Goal: Task Accomplishment & Management: Manage account settings

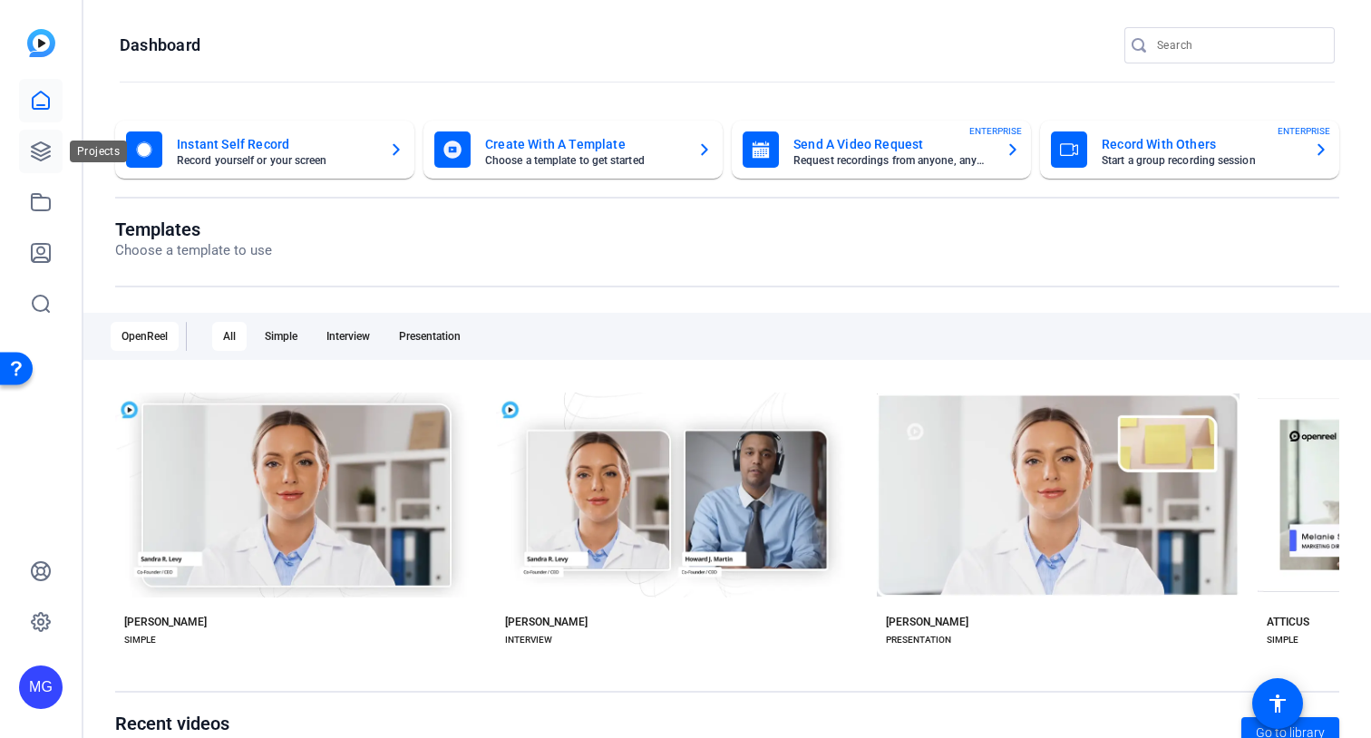
click at [33, 157] on icon at bounding box center [41, 151] width 18 height 18
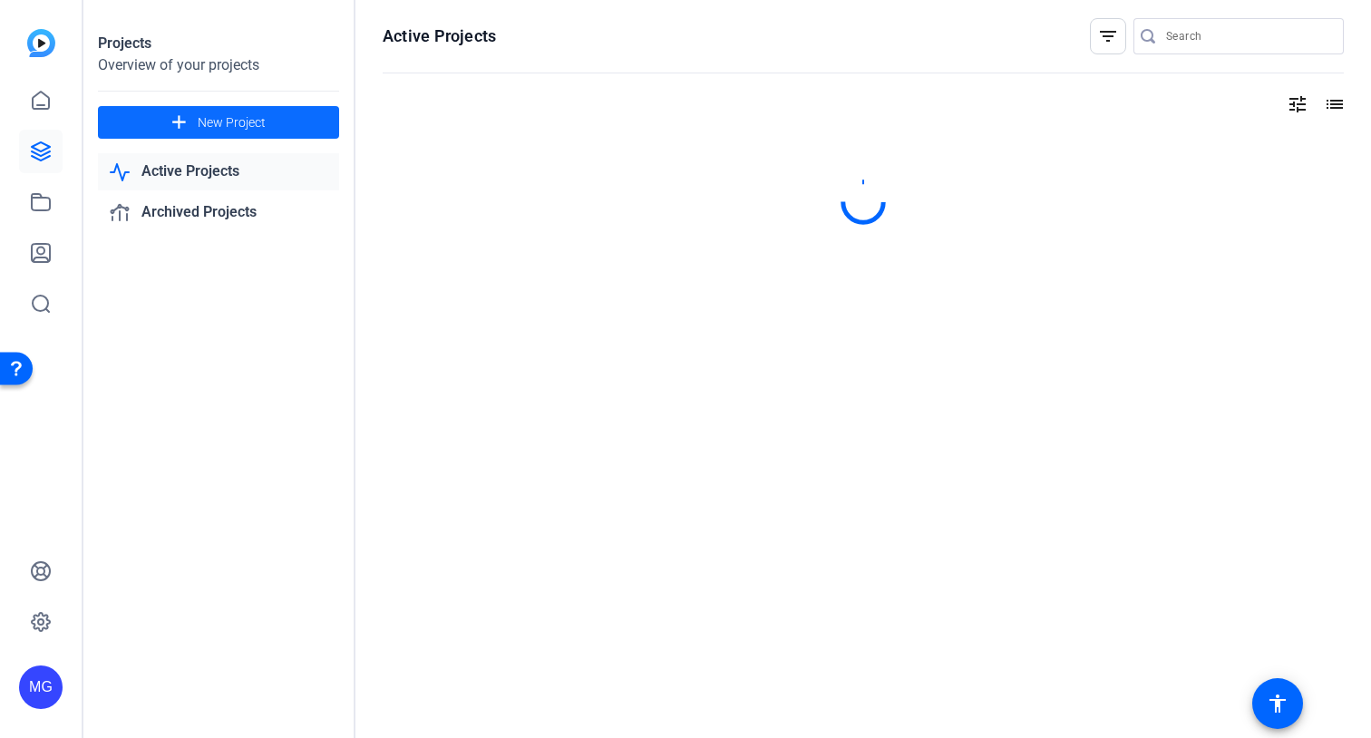
click at [186, 123] on mat-icon "add" at bounding box center [179, 123] width 23 height 23
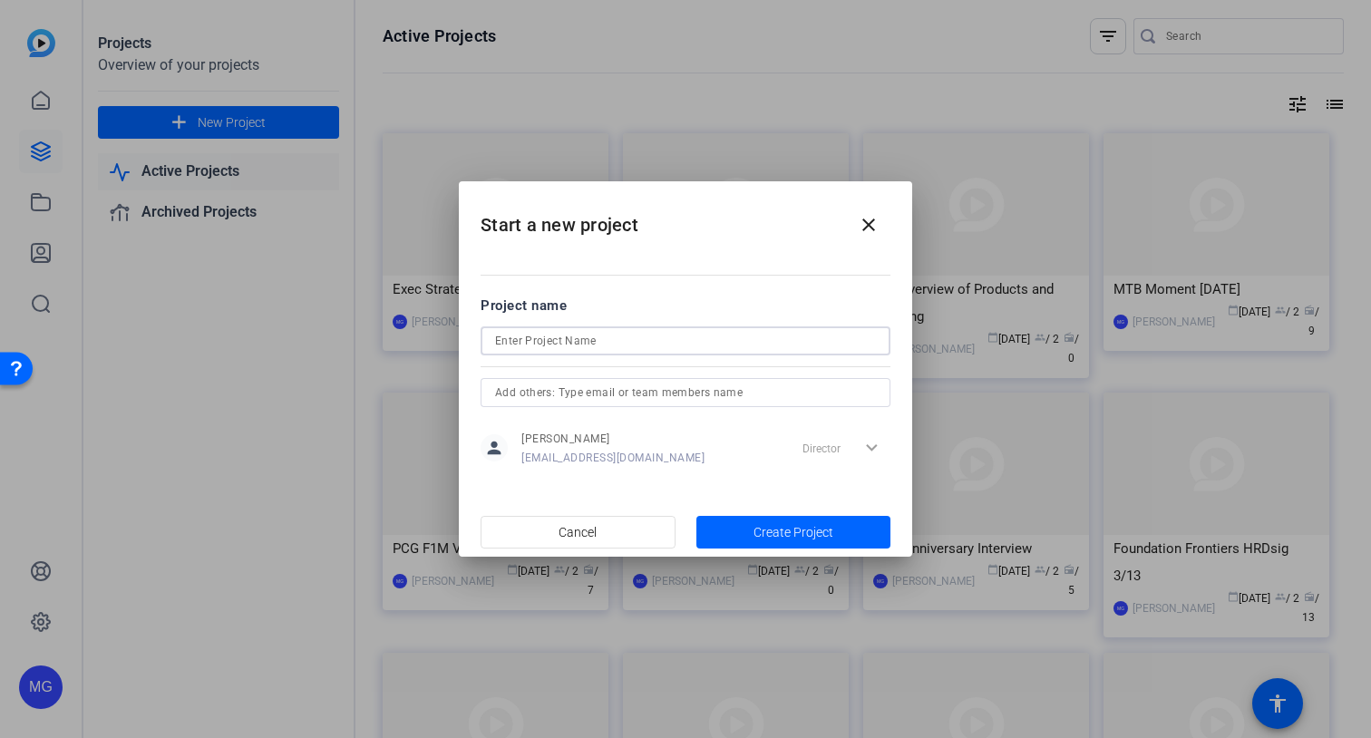
click at [649, 340] on input at bounding box center [685, 341] width 381 height 22
paste input "Mini MTB Moment Video"
type input "Mini MTB Moment Video [DATE]"
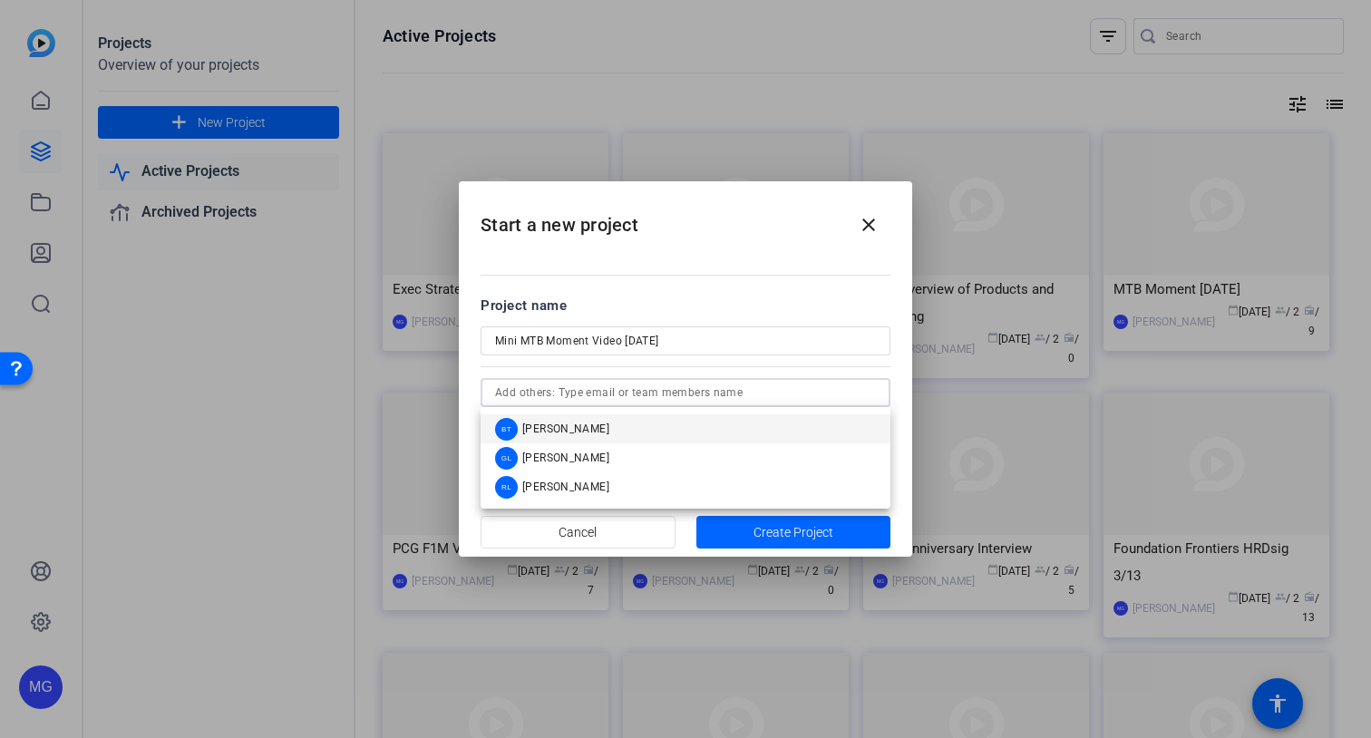
click at [698, 398] on input "text" at bounding box center [685, 393] width 381 height 22
click at [666, 422] on mat-option "BT [PERSON_NAME]" at bounding box center [686, 428] width 410 height 29
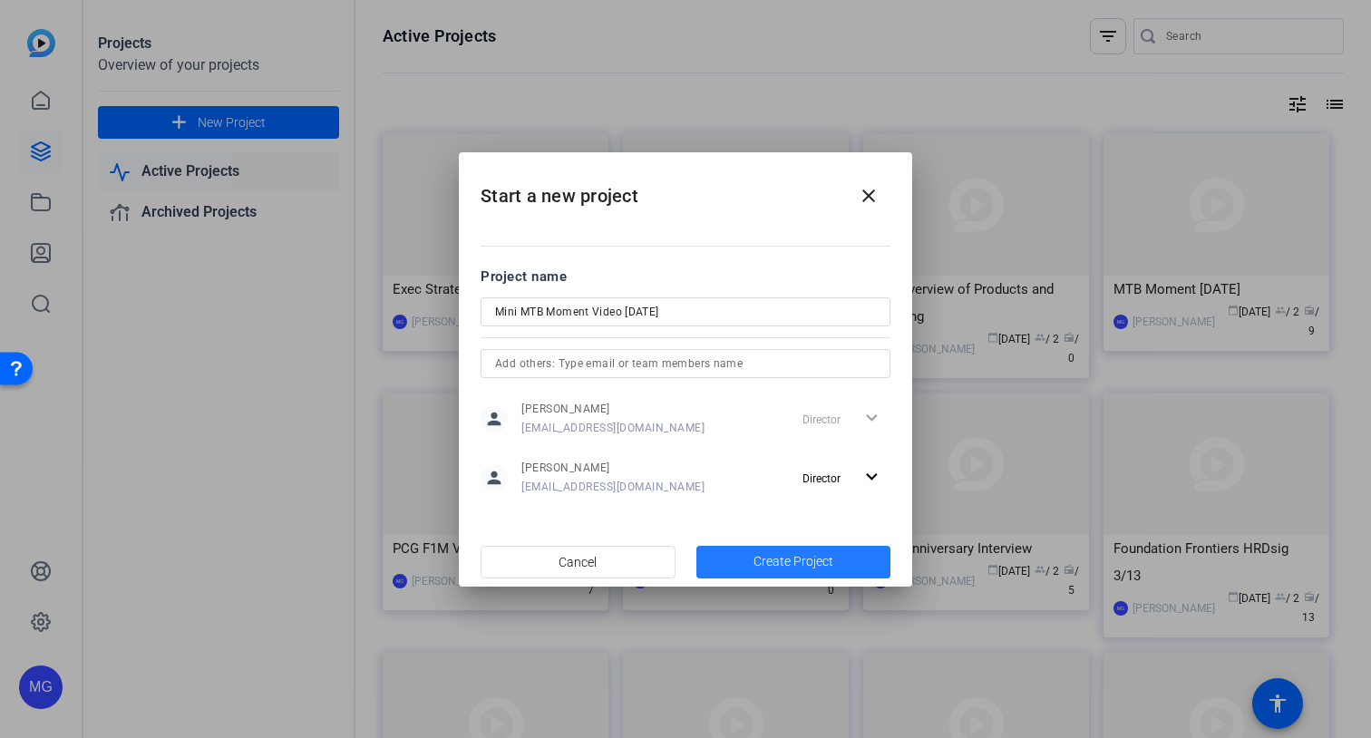
click at [805, 552] on span "Create Project" at bounding box center [794, 561] width 80 height 19
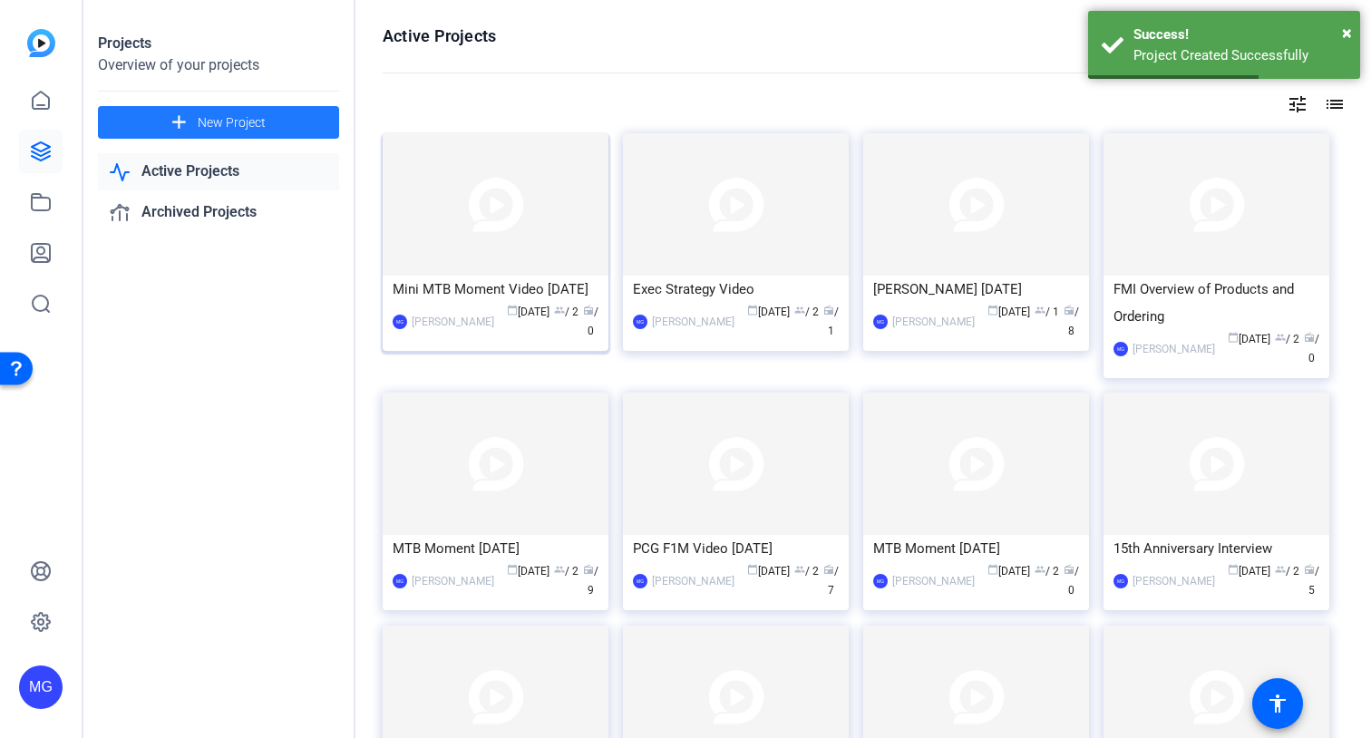
click at [515, 288] on div "Mini MTB Moment Video [DATE]" at bounding box center [496, 289] width 206 height 27
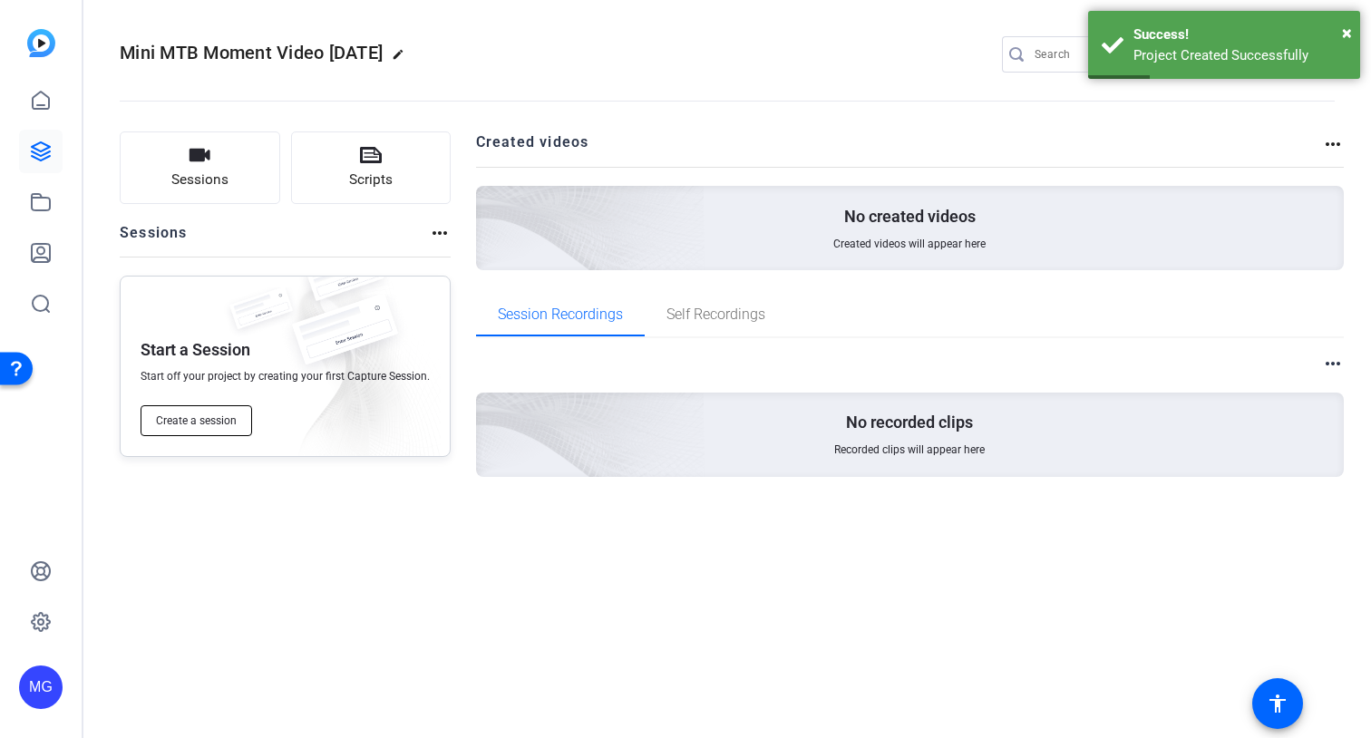
click at [219, 415] on span "Create a session" at bounding box center [196, 421] width 81 height 15
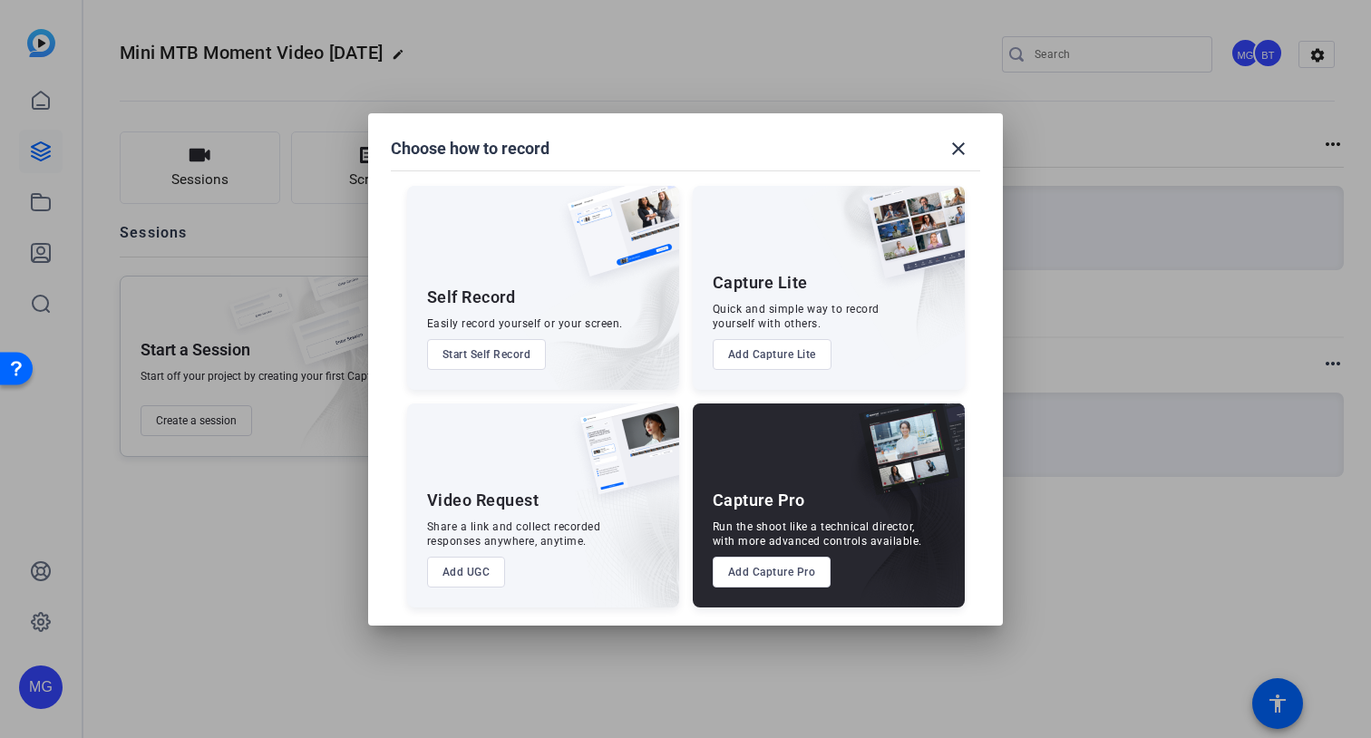
click at [747, 563] on button "Add Capture Pro" at bounding box center [772, 572] width 119 height 31
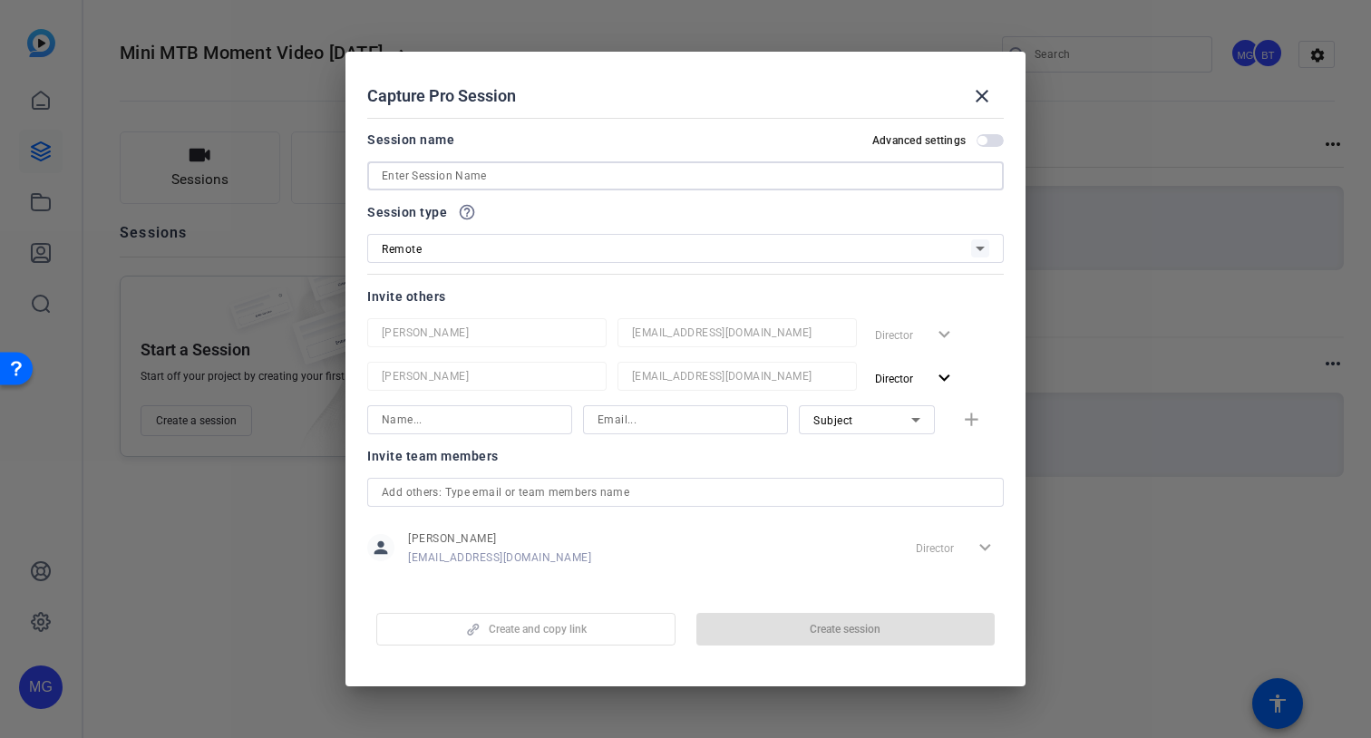
click at [567, 172] on input at bounding box center [686, 176] width 608 height 22
paste input "Mini MTB Moment Video"
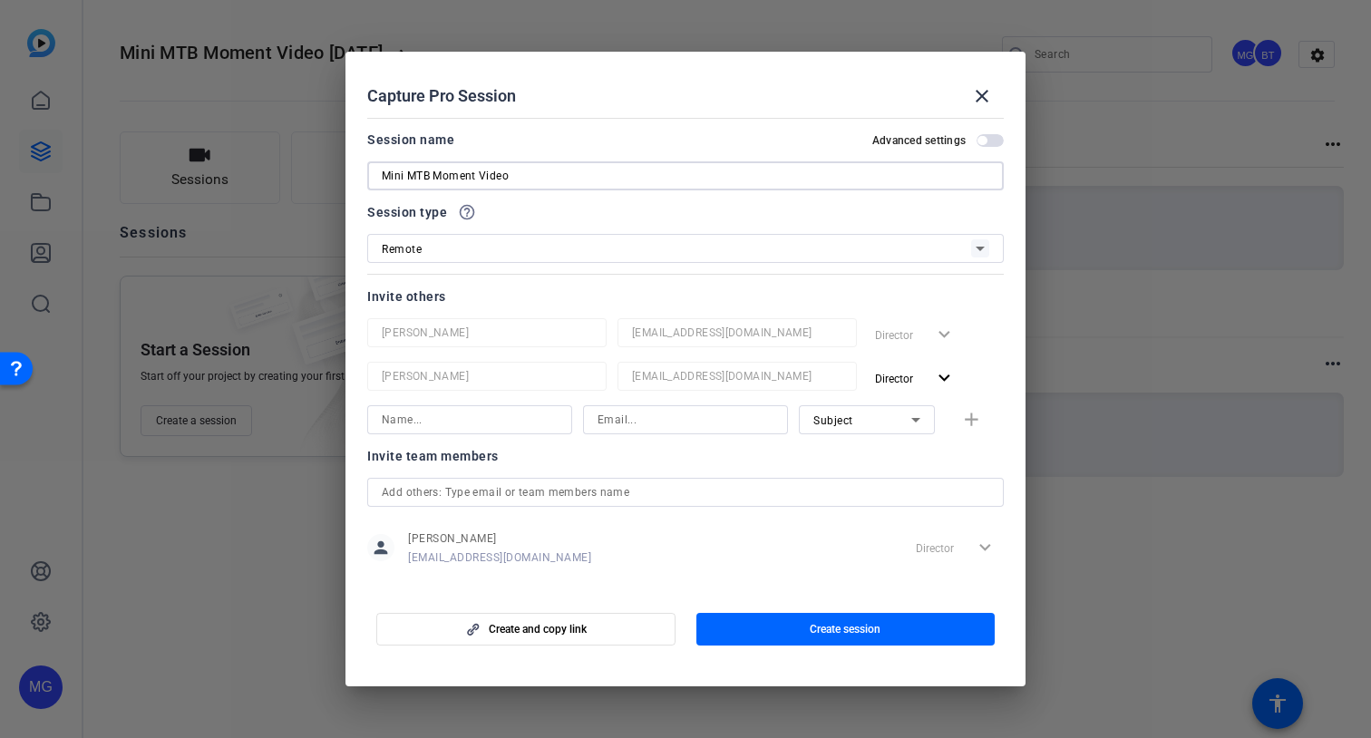
type input "Mini MTB Moment Video"
click at [489, 249] on div "Remote" at bounding box center [676, 249] width 589 height 23
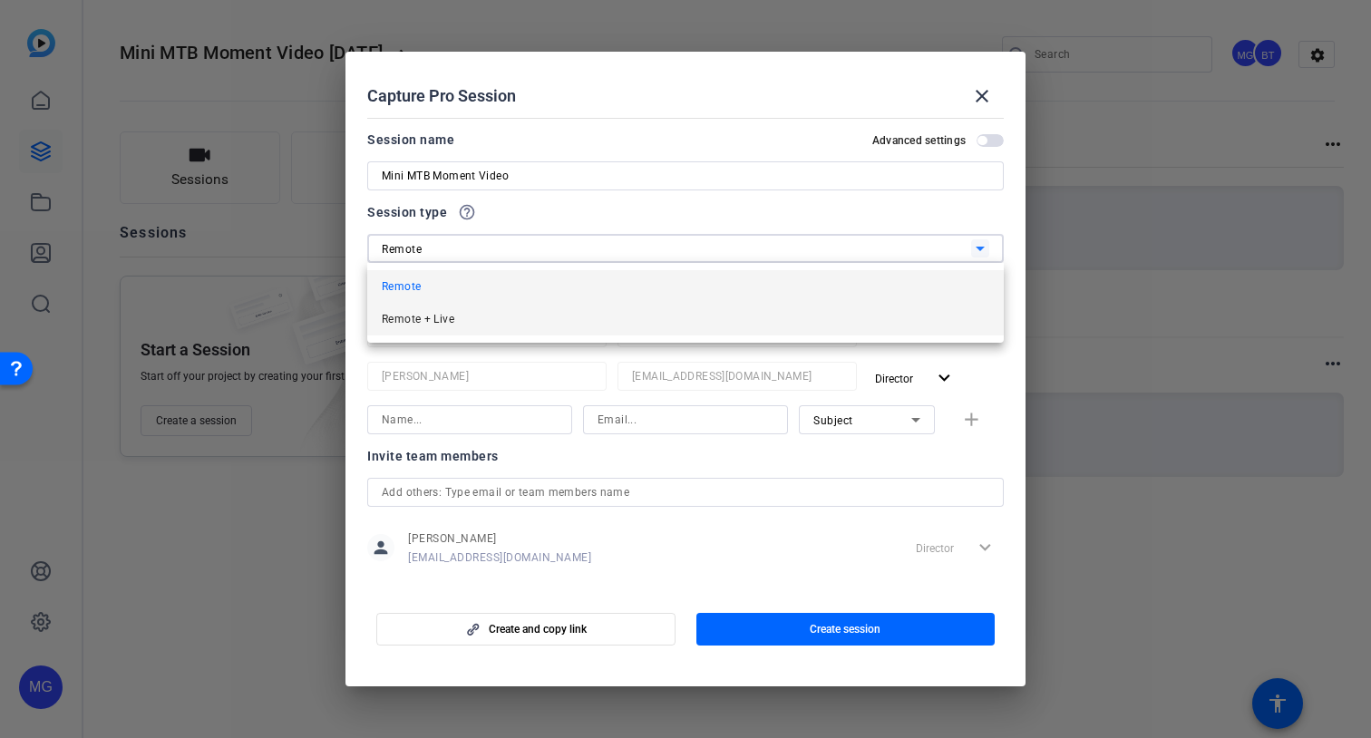
click at [472, 319] on mat-option "Remote + Live" at bounding box center [685, 319] width 637 height 33
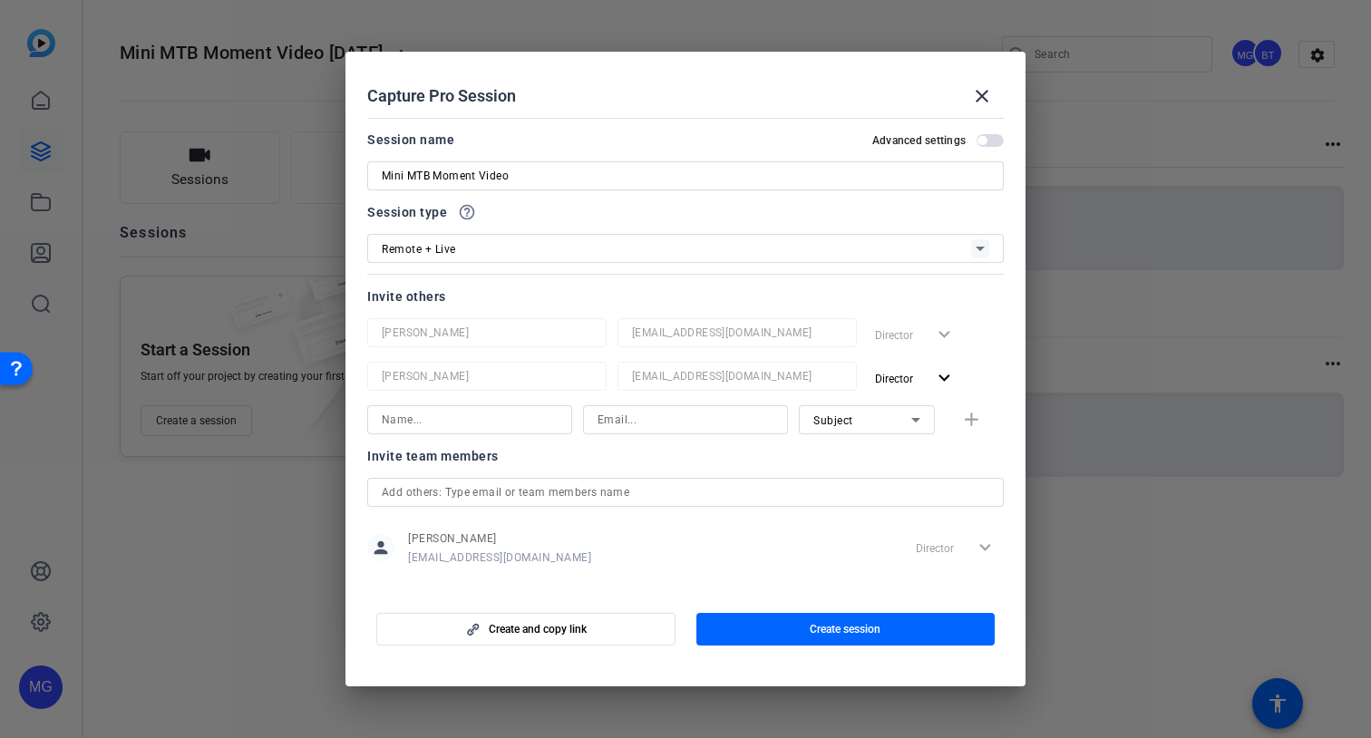
click at [543, 423] on input at bounding box center [470, 420] width 176 height 22
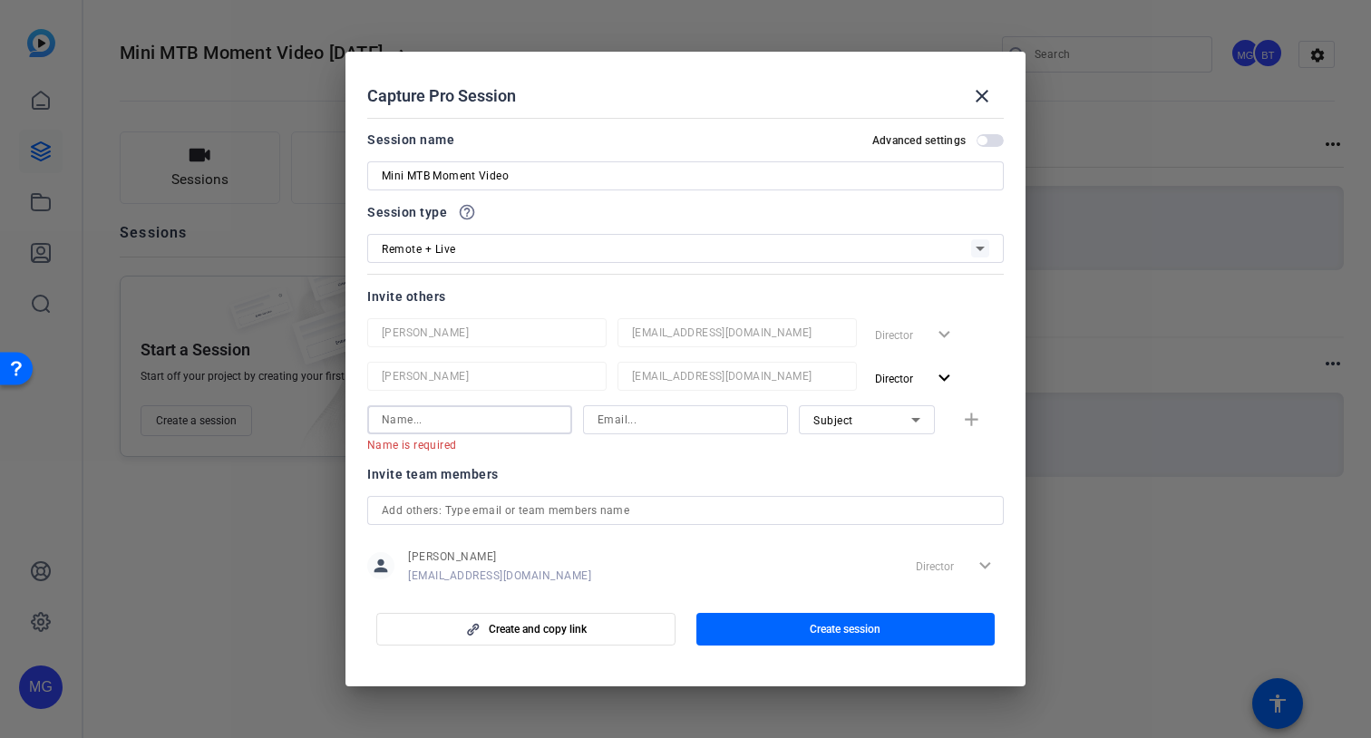
click at [497, 422] on input at bounding box center [470, 420] width 176 height 22
paste input "[PERSON_NAME]"
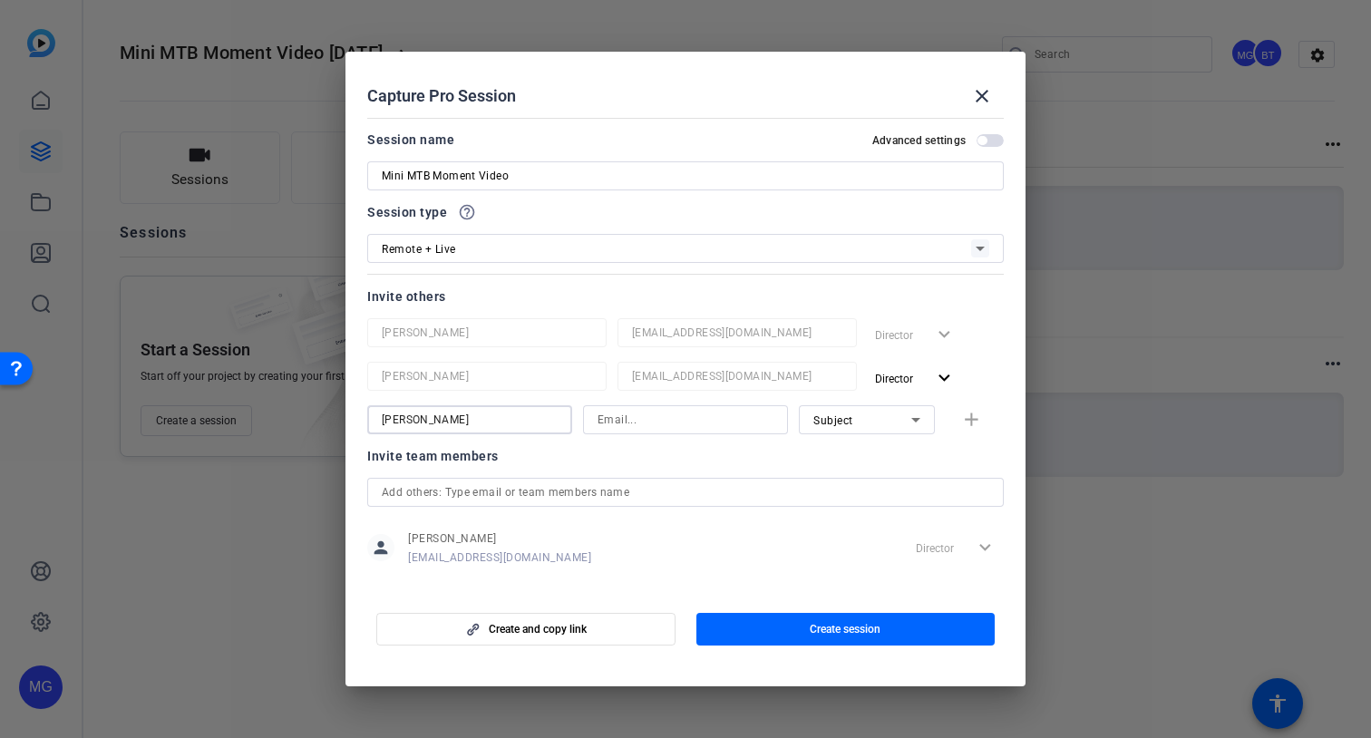
type input "[PERSON_NAME]"
click at [660, 422] on input at bounding box center [686, 420] width 176 height 22
paste input "[EMAIL_ADDRESS][DOMAIN_NAME]"
type input "[EMAIL_ADDRESS][DOMAIN_NAME]"
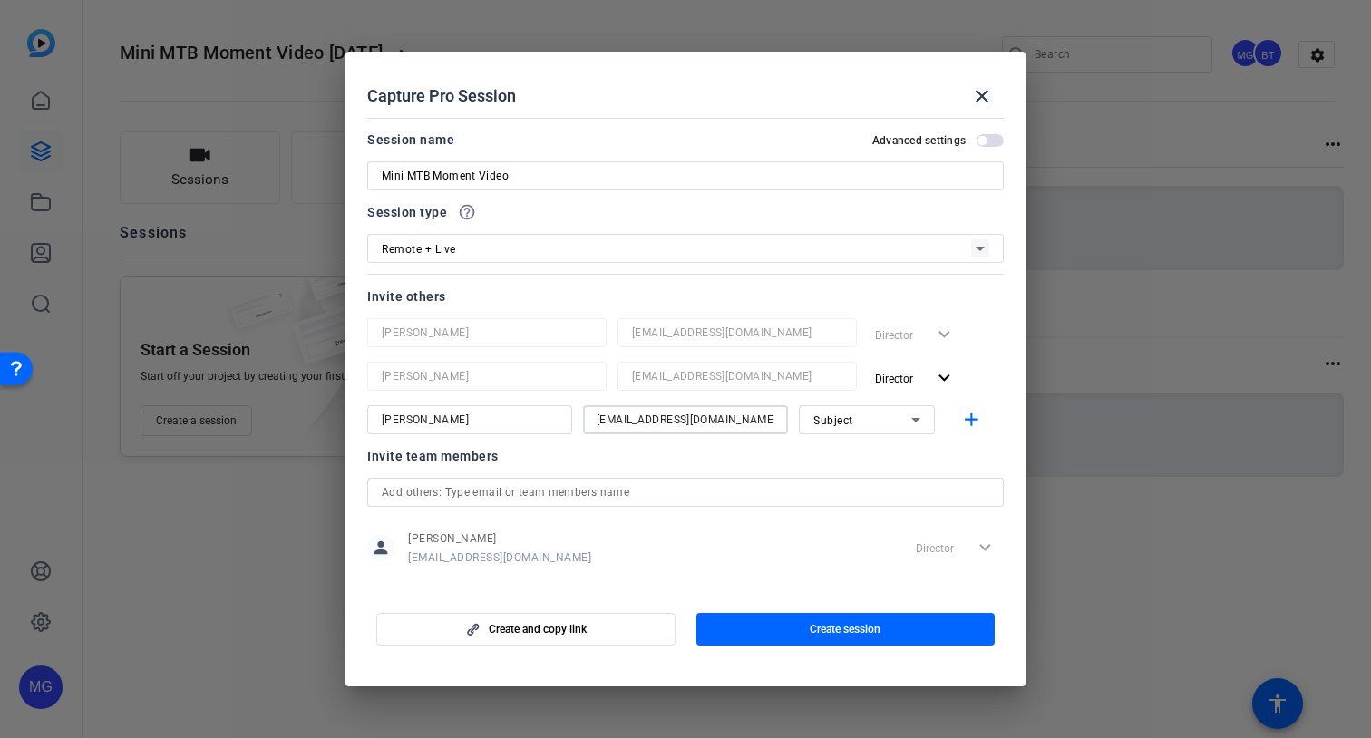
scroll to position [0, 0]
click at [978, 423] on mat-icon "add" at bounding box center [971, 420] width 23 height 23
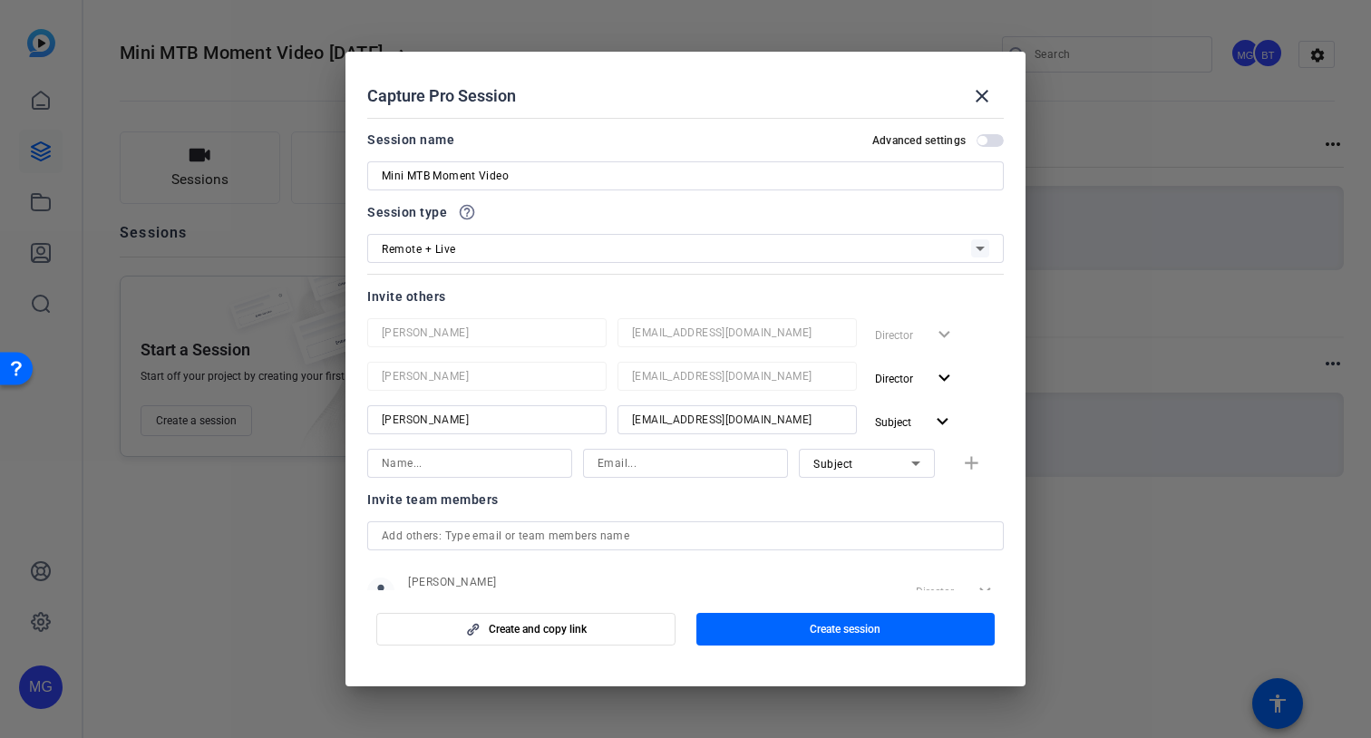
click at [514, 462] on input at bounding box center [470, 463] width 176 height 22
paste input "[PERSON_NAME]"
type input "[PERSON_NAME]"
click at [635, 463] on input at bounding box center [686, 463] width 176 height 22
paste input "[EMAIL_ADDRESS][DOMAIN_NAME]"
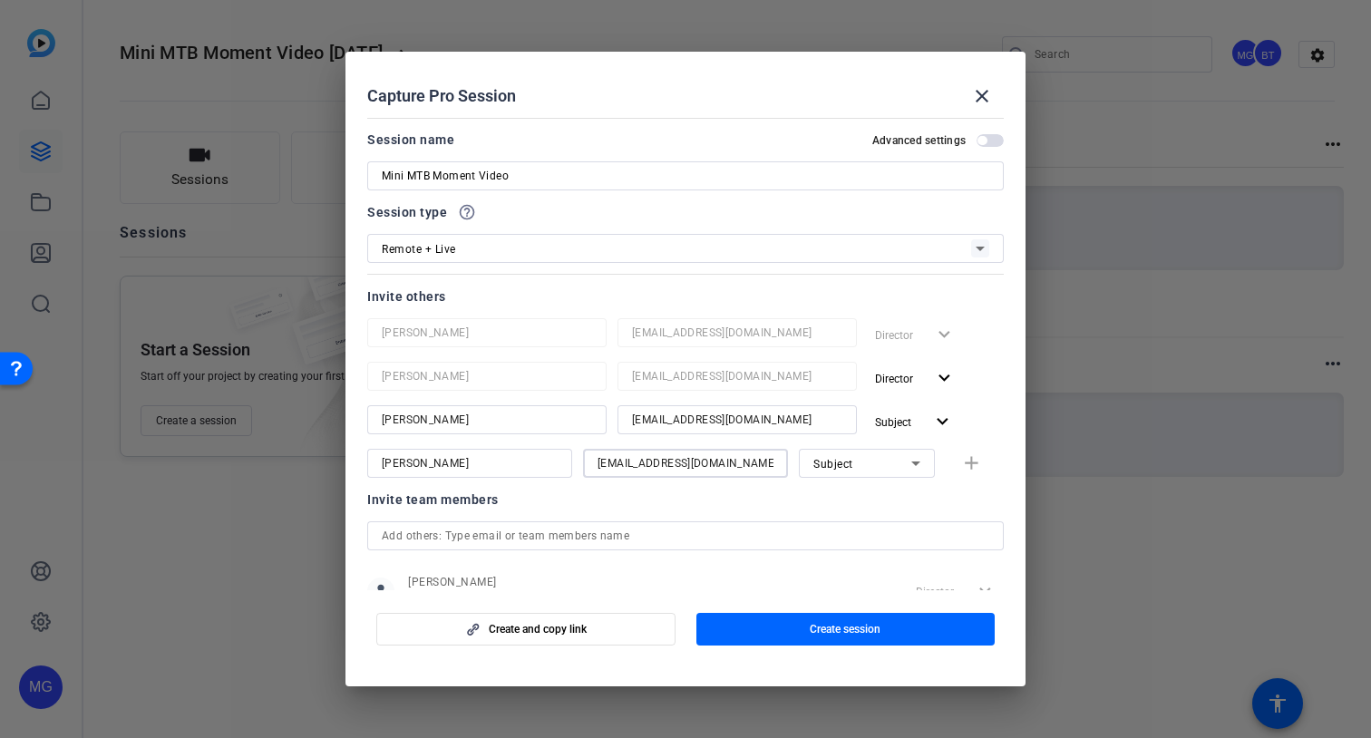
scroll to position [0, 18]
type input "[EMAIL_ADDRESS][DOMAIN_NAME]"
click at [974, 466] on mat-icon "add" at bounding box center [971, 463] width 23 height 23
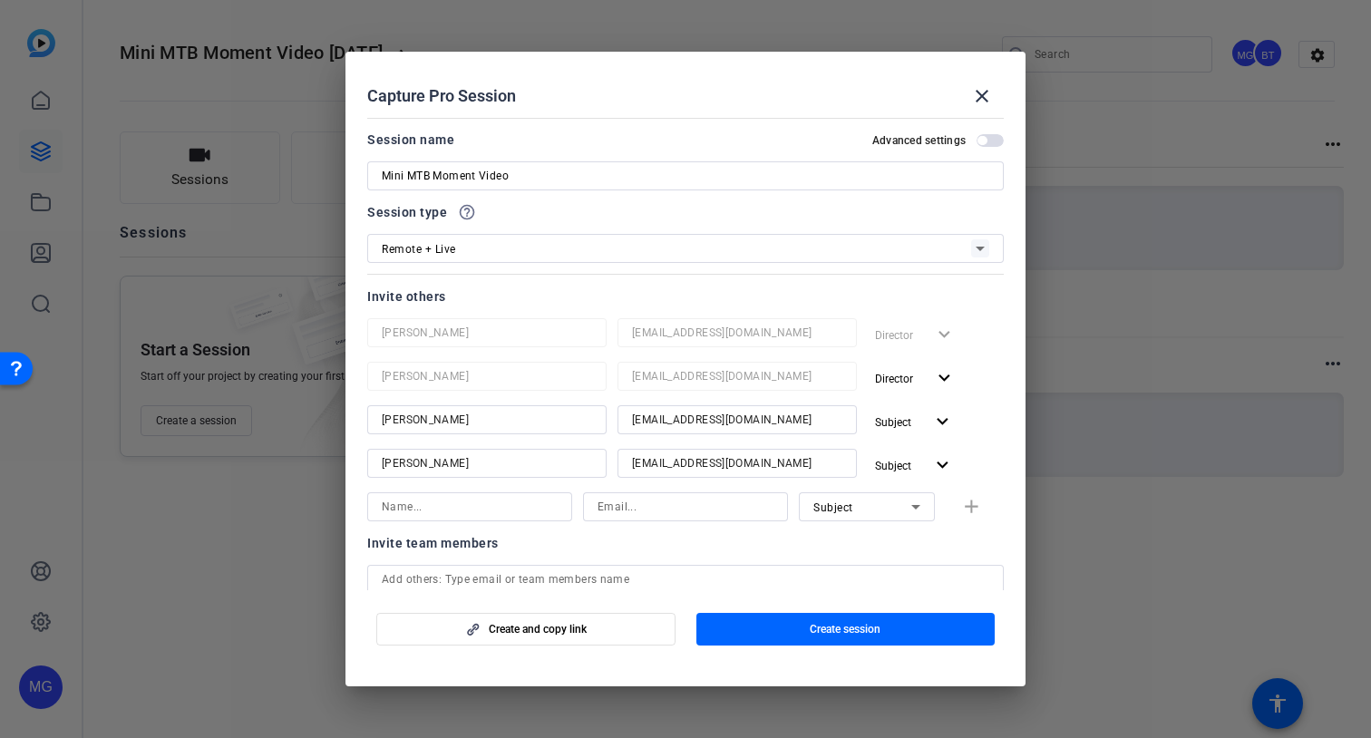
click at [534, 505] on input at bounding box center [470, 507] width 176 height 22
type input "[PERSON_NAME]"
paste input "[EMAIL_ADDRESS][DOMAIN_NAME]"
type input "[EMAIL_ADDRESS][DOMAIN_NAME]"
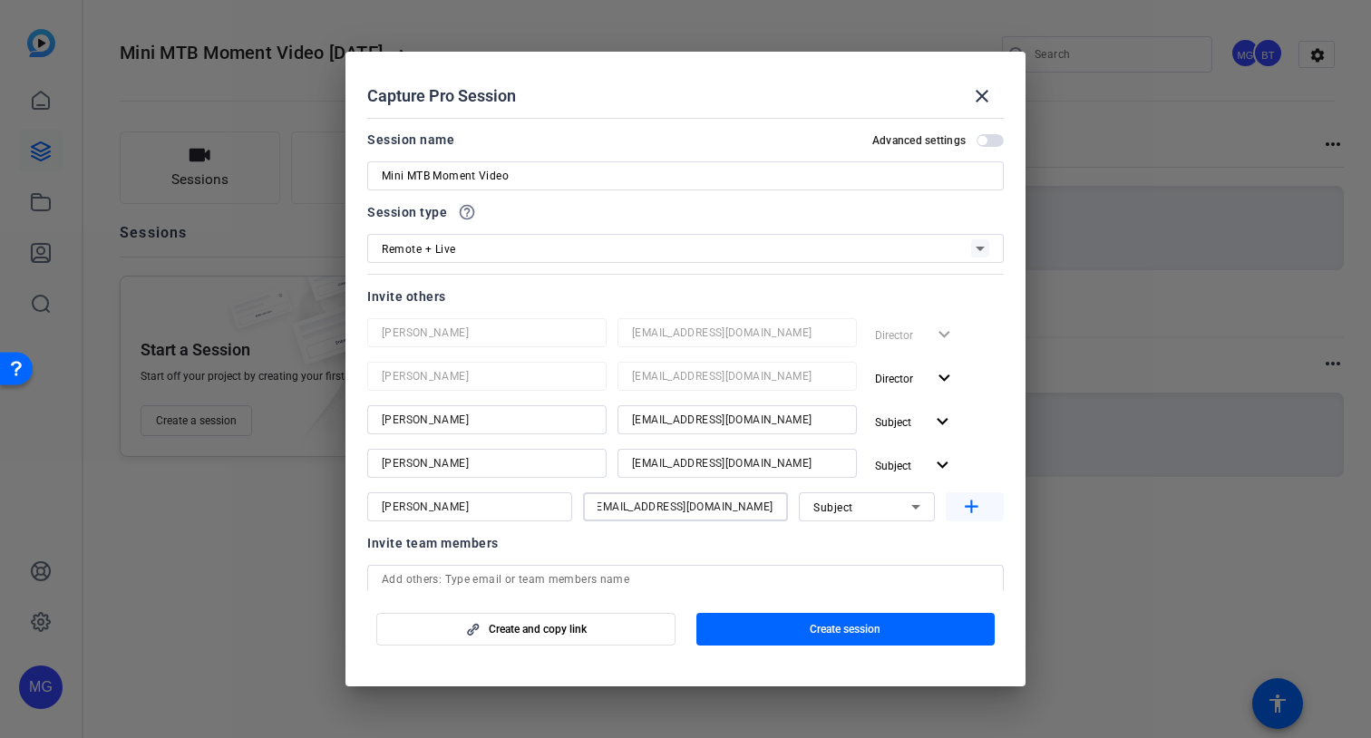
click at [972, 500] on mat-icon "add" at bounding box center [971, 507] width 23 height 23
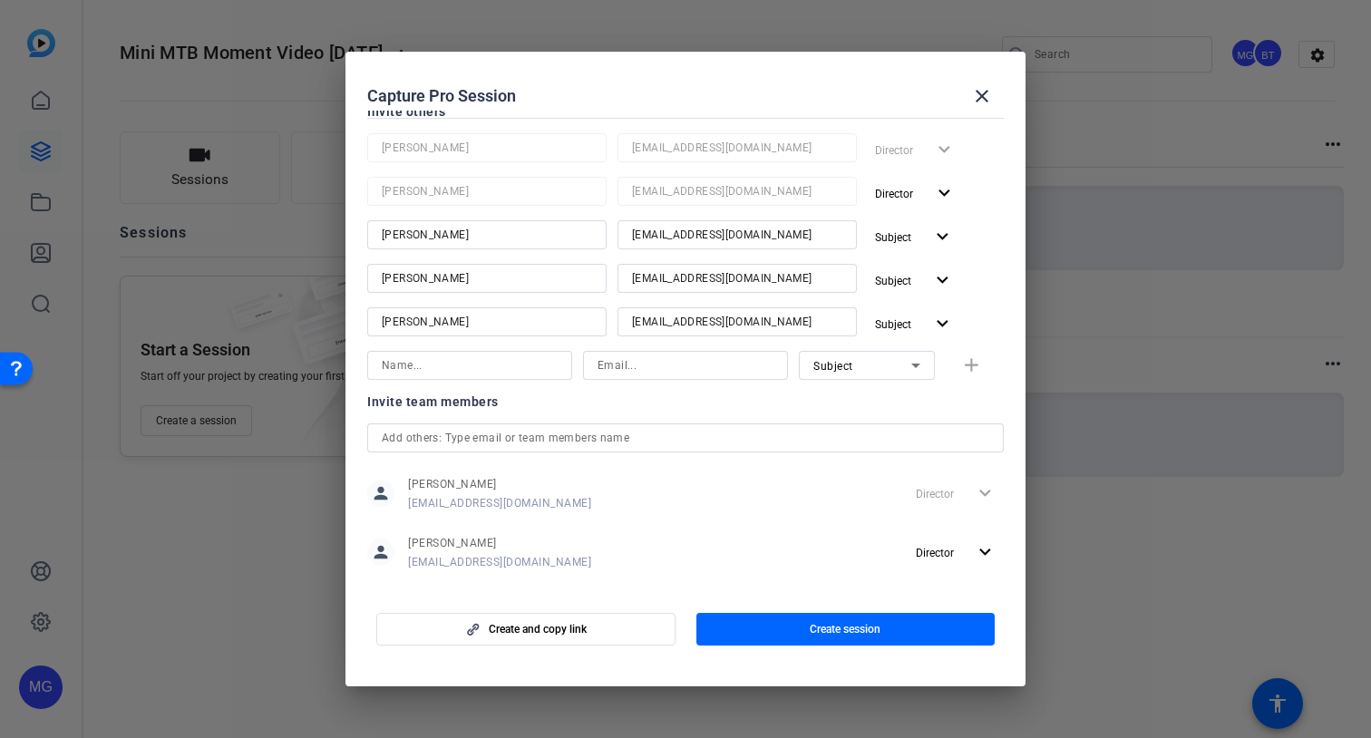
scroll to position [208, 0]
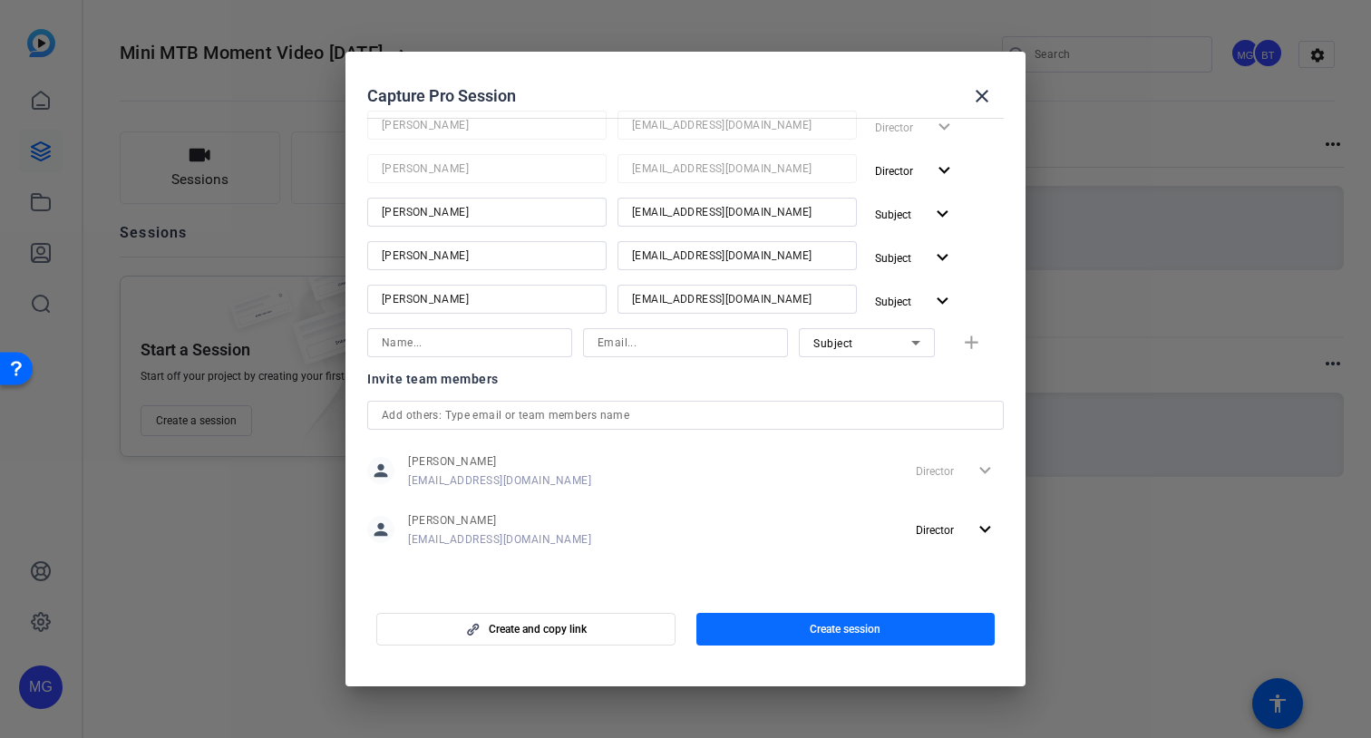
click at [861, 629] on span "Create session" at bounding box center [845, 629] width 71 height 15
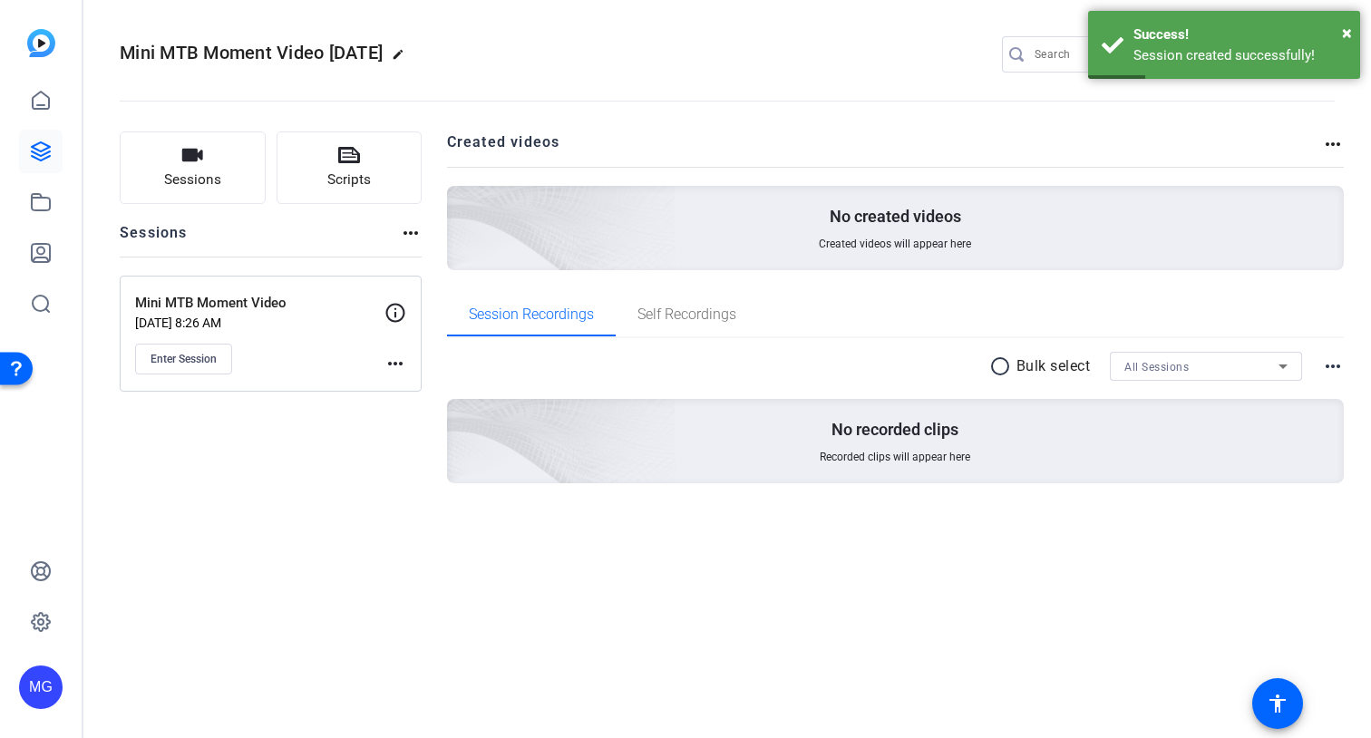
click at [392, 365] on mat-icon "more_horiz" at bounding box center [395, 364] width 22 height 22
click at [412, 382] on span "Edit Session" at bounding box center [440, 390] width 83 height 22
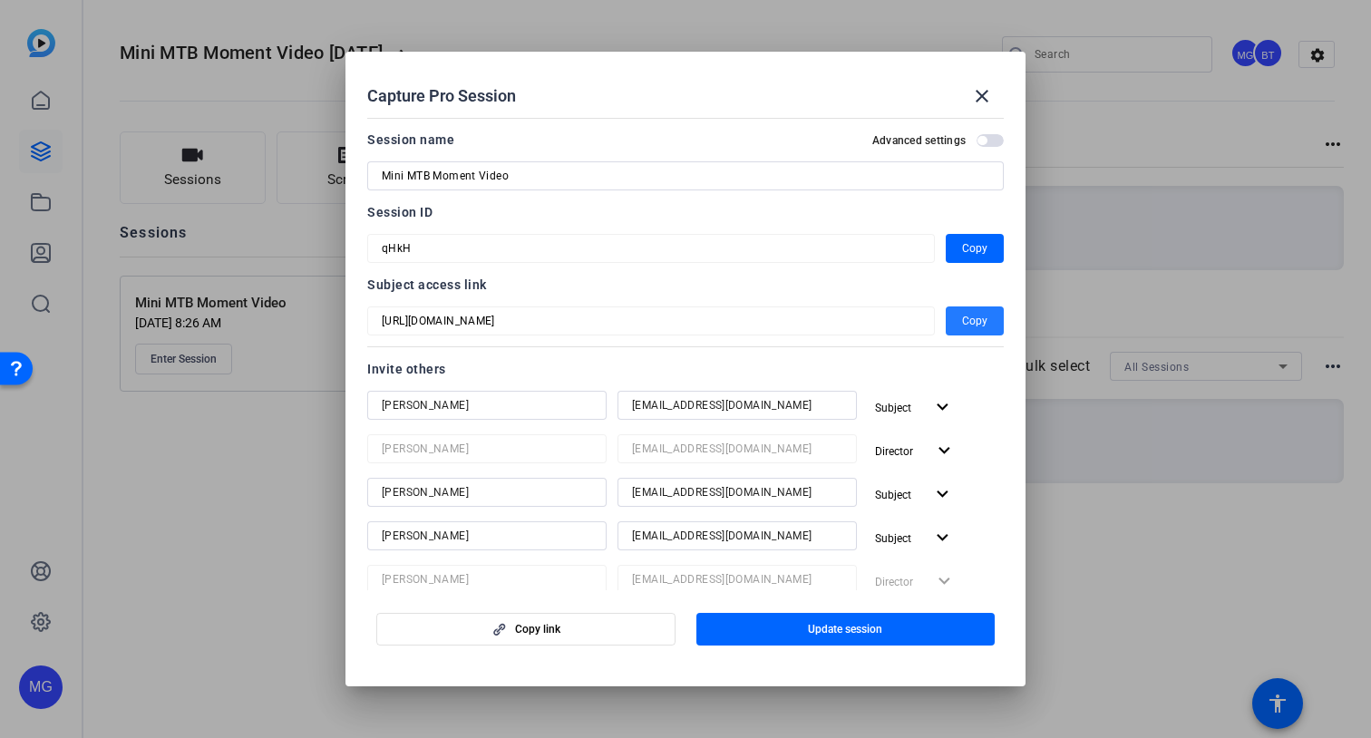
click at [973, 326] on span "Copy" at bounding box center [974, 321] width 25 height 22
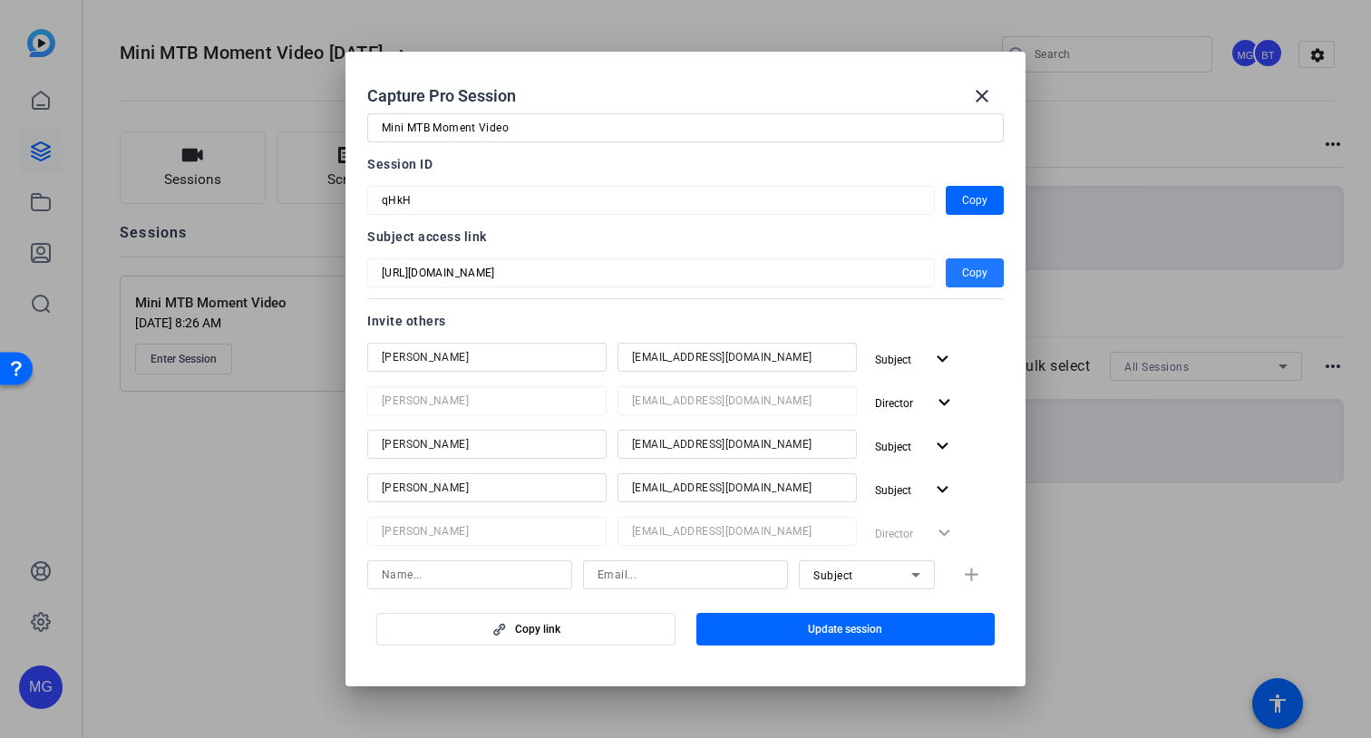
scroll to position [0, 0]
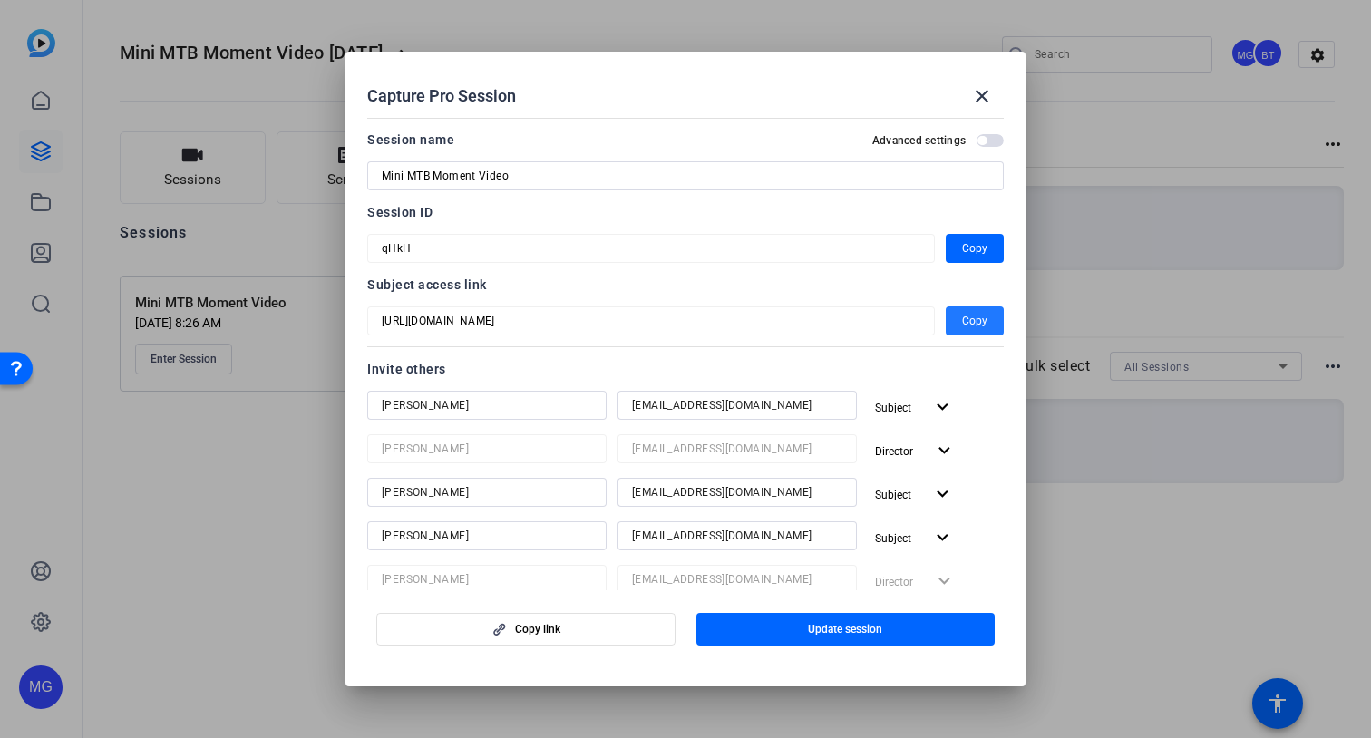
click at [963, 315] on span "Copy" at bounding box center [974, 321] width 25 height 22
click at [968, 255] on span "Copy" at bounding box center [974, 249] width 25 height 22
click at [989, 138] on span "button" at bounding box center [990, 140] width 27 height 13
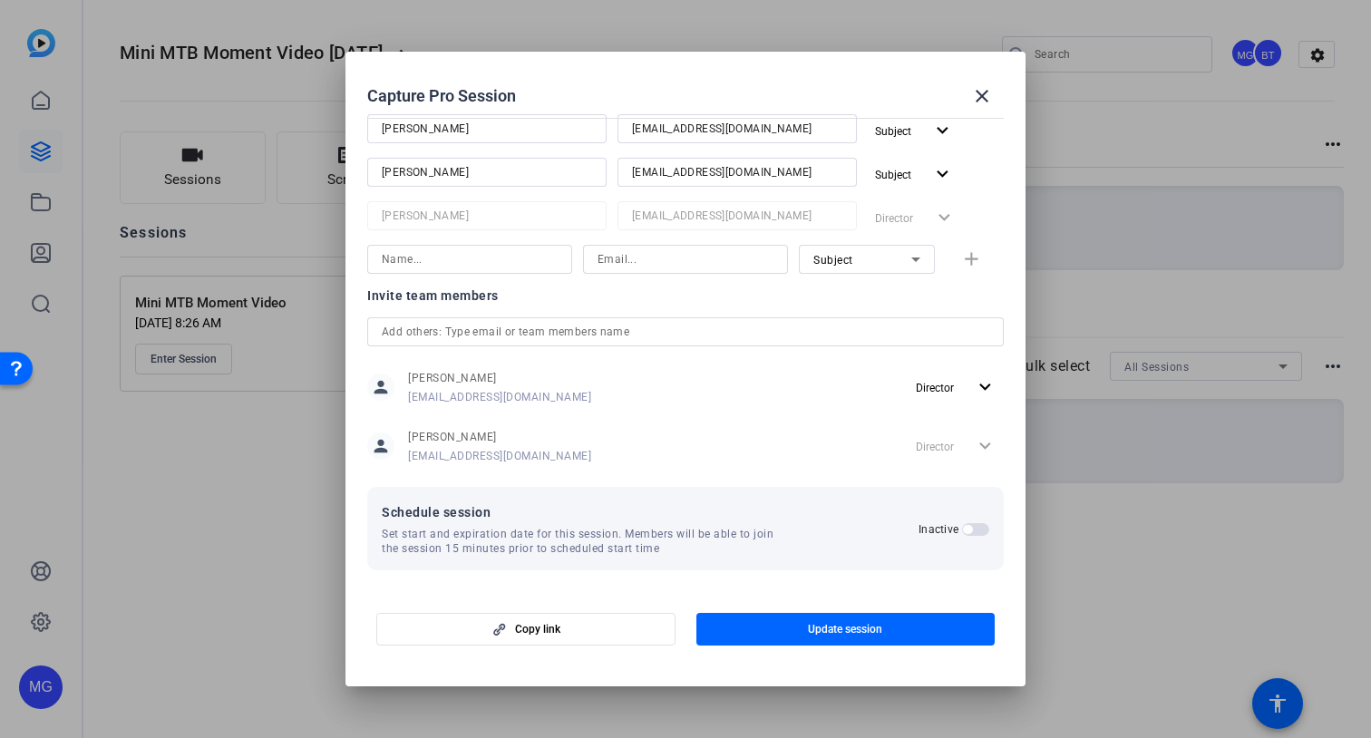
click at [974, 531] on span "button" at bounding box center [975, 529] width 27 height 13
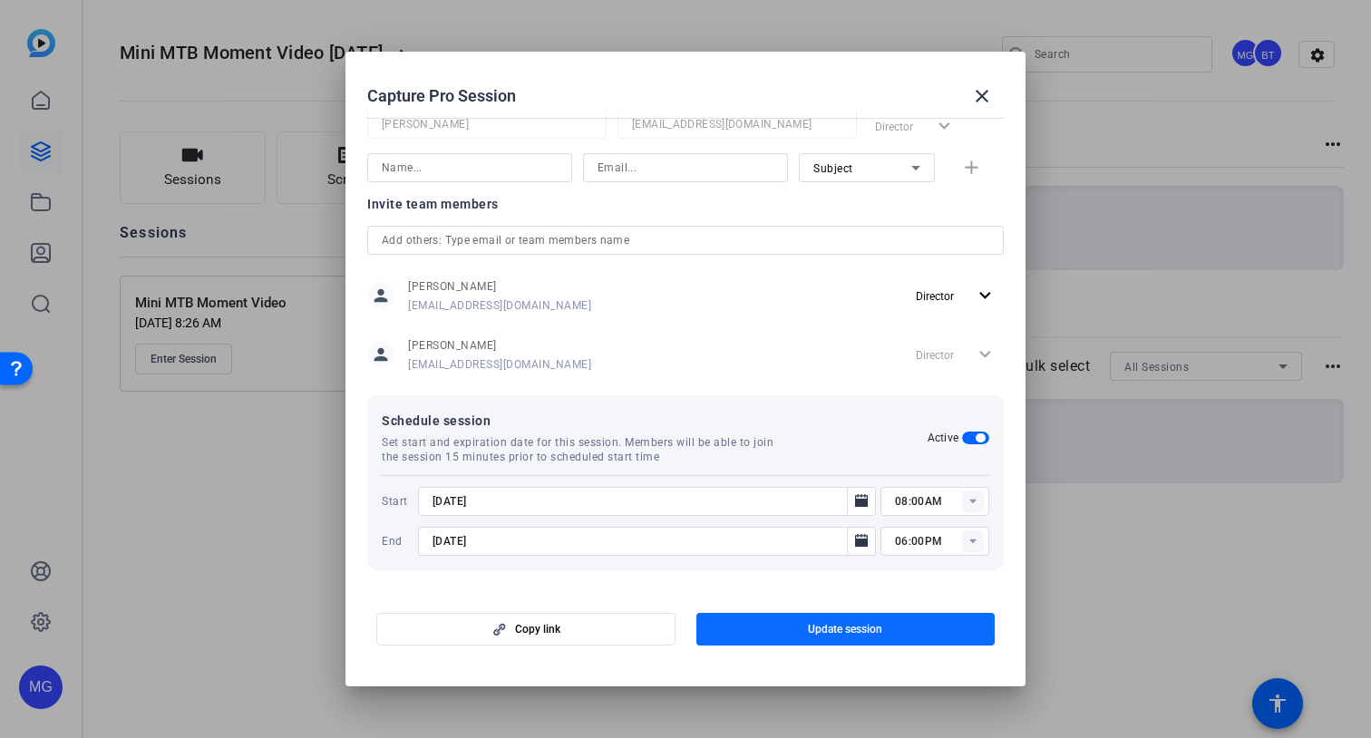
click at [805, 632] on span "button" at bounding box center [845, 630] width 299 height 44
